Goal: Task Accomplishment & Management: Use online tool/utility

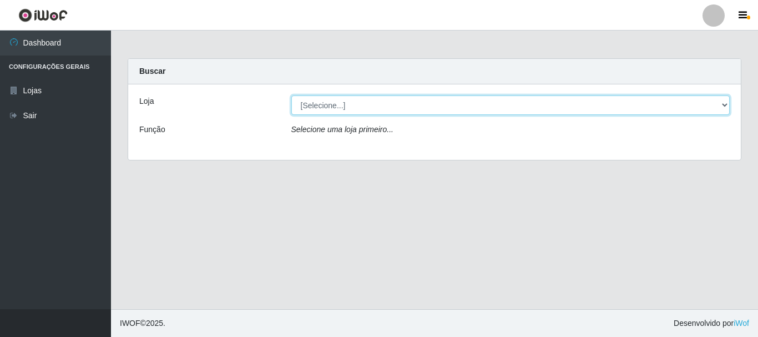
click at [333, 112] on select "[Selecione...] Bemais Supermercados - [GEOGRAPHIC_DATA]" at bounding box center [510, 104] width 439 height 19
select select "249"
click at [291, 95] on select "[Selecione...] Bemais Supermercados - [GEOGRAPHIC_DATA]" at bounding box center [510, 104] width 439 height 19
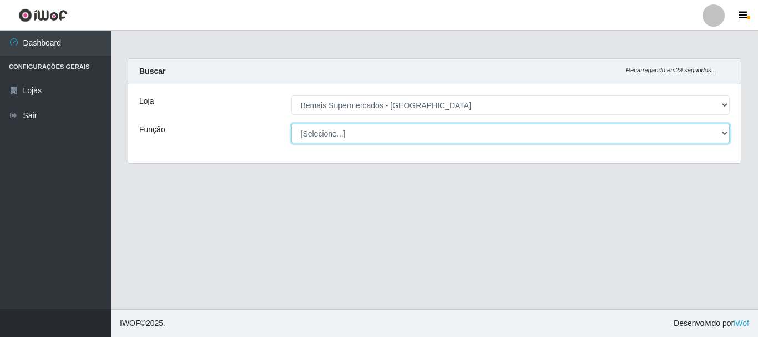
drag, startPoint x: 336, startPoint y: 114, endPoint x: 355, endPoint y: 132, distance: 25.5
click at [355, 132] on select "[Selecione...] ASG ASG + ASG ++ Auxiliar de Depósito Auxiliar de Depósito + Aux…" at bounding box center [510, 133] width 439 height 19
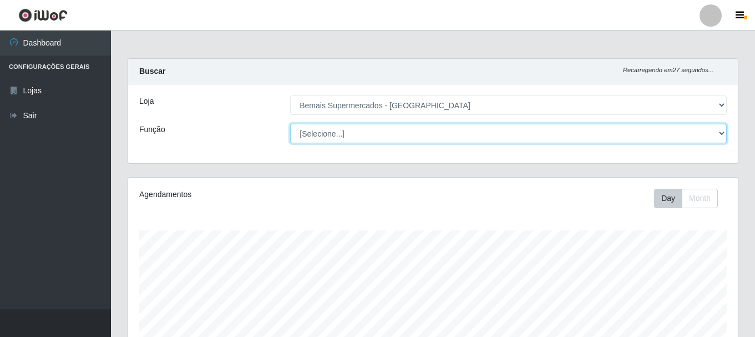
scroll to position [230, 610]
select select "116"
click at [290, 124] on select "[Selecione...] ASG ASG + ASG ++ Auxiliar de Depósito Auxiliar de Depósito + Aux…" at bounding box center [508, 133] width 437 height 19
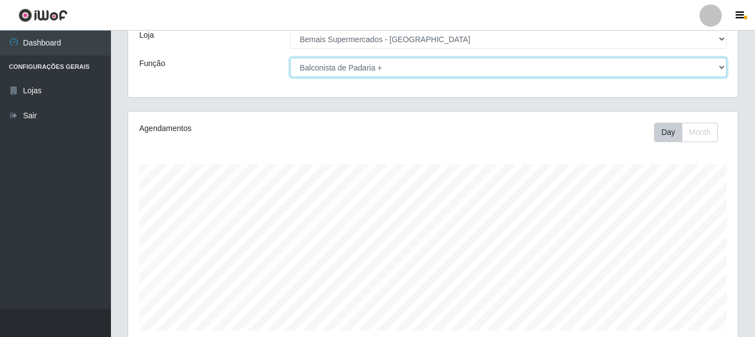
scroll to position [202, 0]
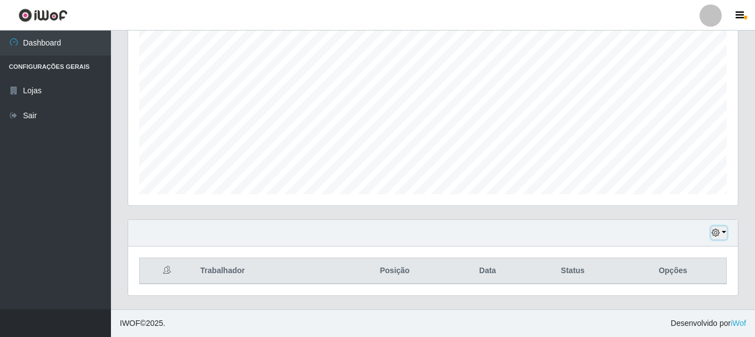
click at [717, 234] on icon "button" at bounding box center [716, 233] width 8 height 8
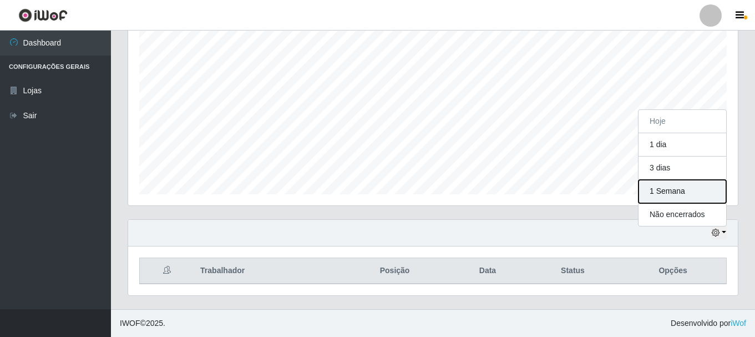
click at [686, 187] on button "1 Semana" at bounding box center [683, 191] width 88 height 23
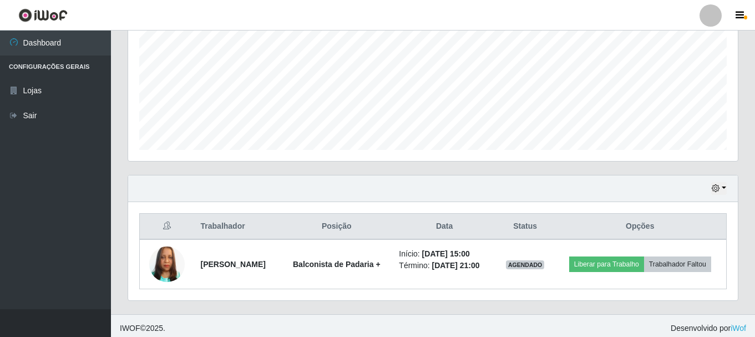
scroll to position [252, 0]
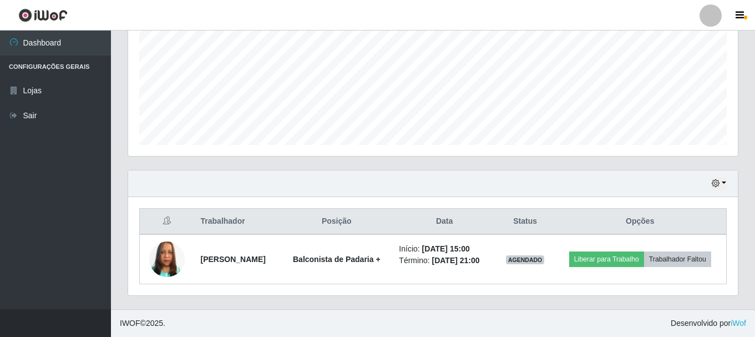
click at [126, 205] on div "Hoje 1 dia 3 dias 1 Semana Não encerrados Trabalhador Posição Data Status Opçõe…" at bounding box center [432, 239] width 627 height 139
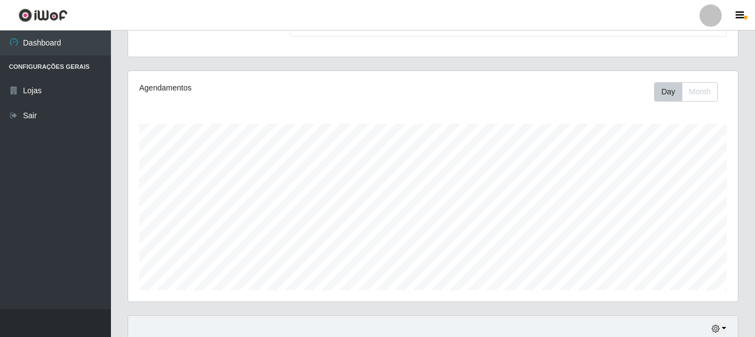
scroll to position [0, 0]
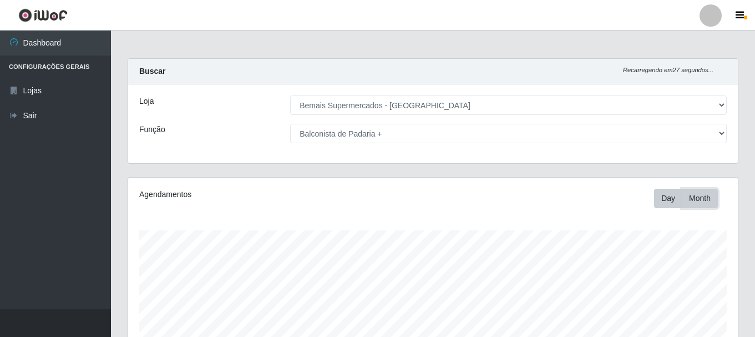
click at [700, 190] on button "Month" at bounding box center [700, 198] width 36 height 19
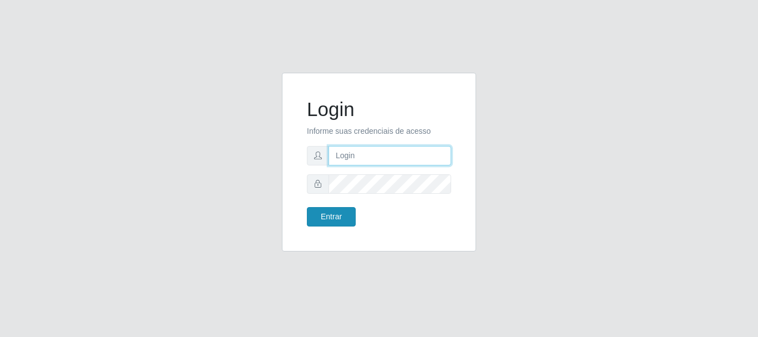
type input "[PERSON_NAME]"
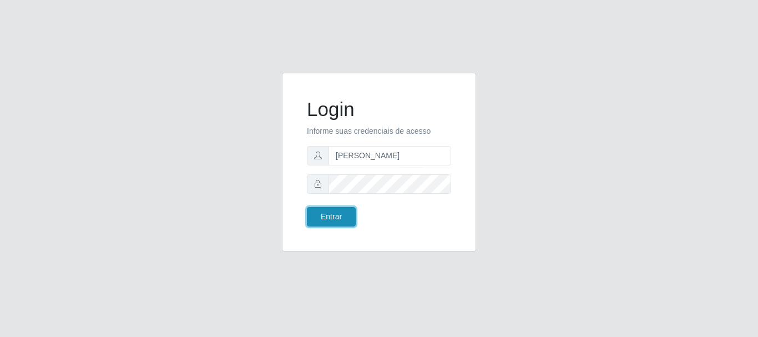
click at [332, 215] on button "Entrar" at bounding box center [331, 216] width 49 height 19
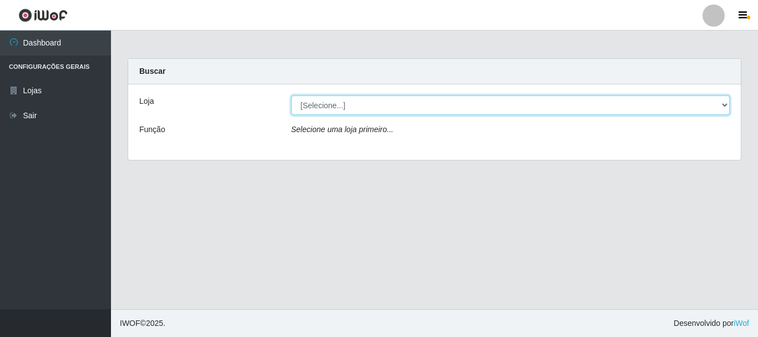
click at [387, 105] on select "[Selecione...] Bemais Supermercados - [GEOGRAPHIC_DATA]" at bounding box center [510, 104] width 439 height 19
select select "249"
click at [291, 95] on select "[Selecione...] Bemais Supermercados - [GEOGRAPHIC_DATA]" at bounding box center [510, 104] width 439 height 19
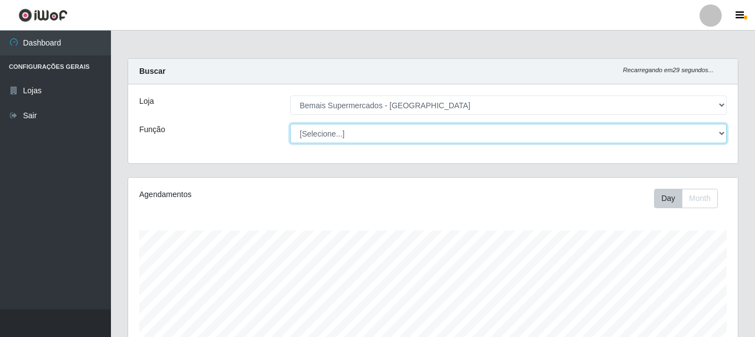
click at [447, 135] on select "[Selecione...] ASG ASG + ASG ++ Auxiliar de Depósito Auxiliar de Depósito + Aux…" at bounding box center [508, 133] width 437 height 19
click at [703, 130] on select "[Selecione...] ASG ASG + ASG ++ Auxiliar de Depósito Auxiliar de Depósito + Aux…" at bounding box center [508, 133] width 437 height 19
select select "116"
click at [290, 124] on select "[Selecione...] ASG ASG + ASG ++ Auxiliar de Depósito Auxiliar de Depósito + Aux…" at bounding box center [508, 133] width 437 height 19
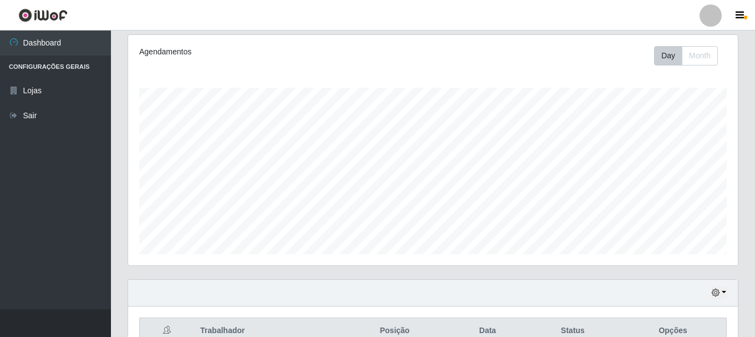
scroll to position [202, 0]
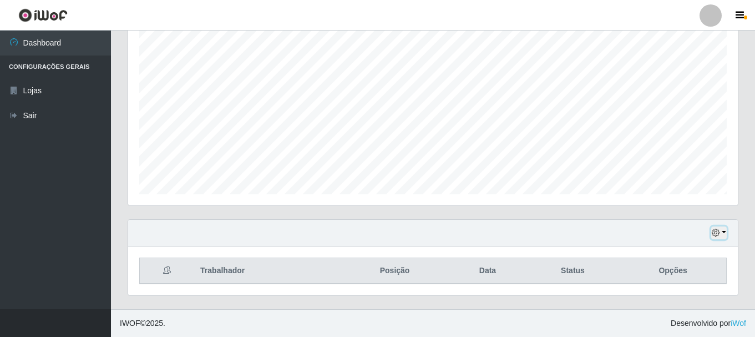
click at [718, 236] on icon "button" at bounding box center [716, 233] width 8 height 8
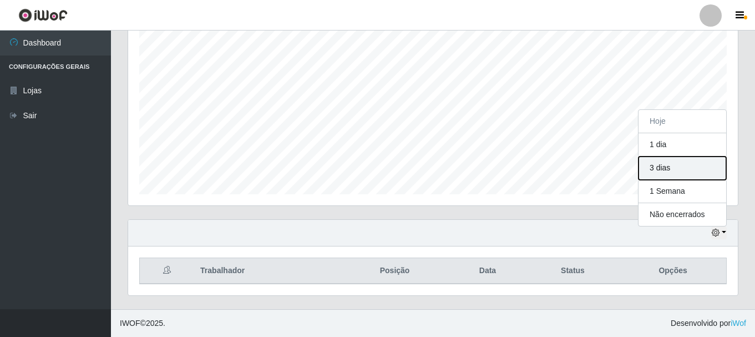
click at [687, 170] on button "3 dias" at bounding box center [683, 167] width 88 height 23
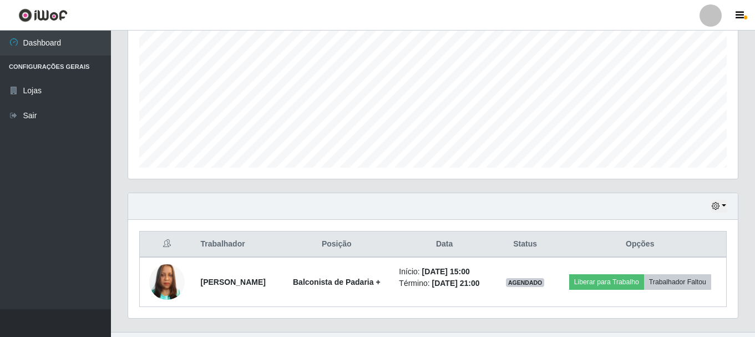
scroll to position [252, 0]
